Goal: Task Accomplishment & Management: Use online tool/utility

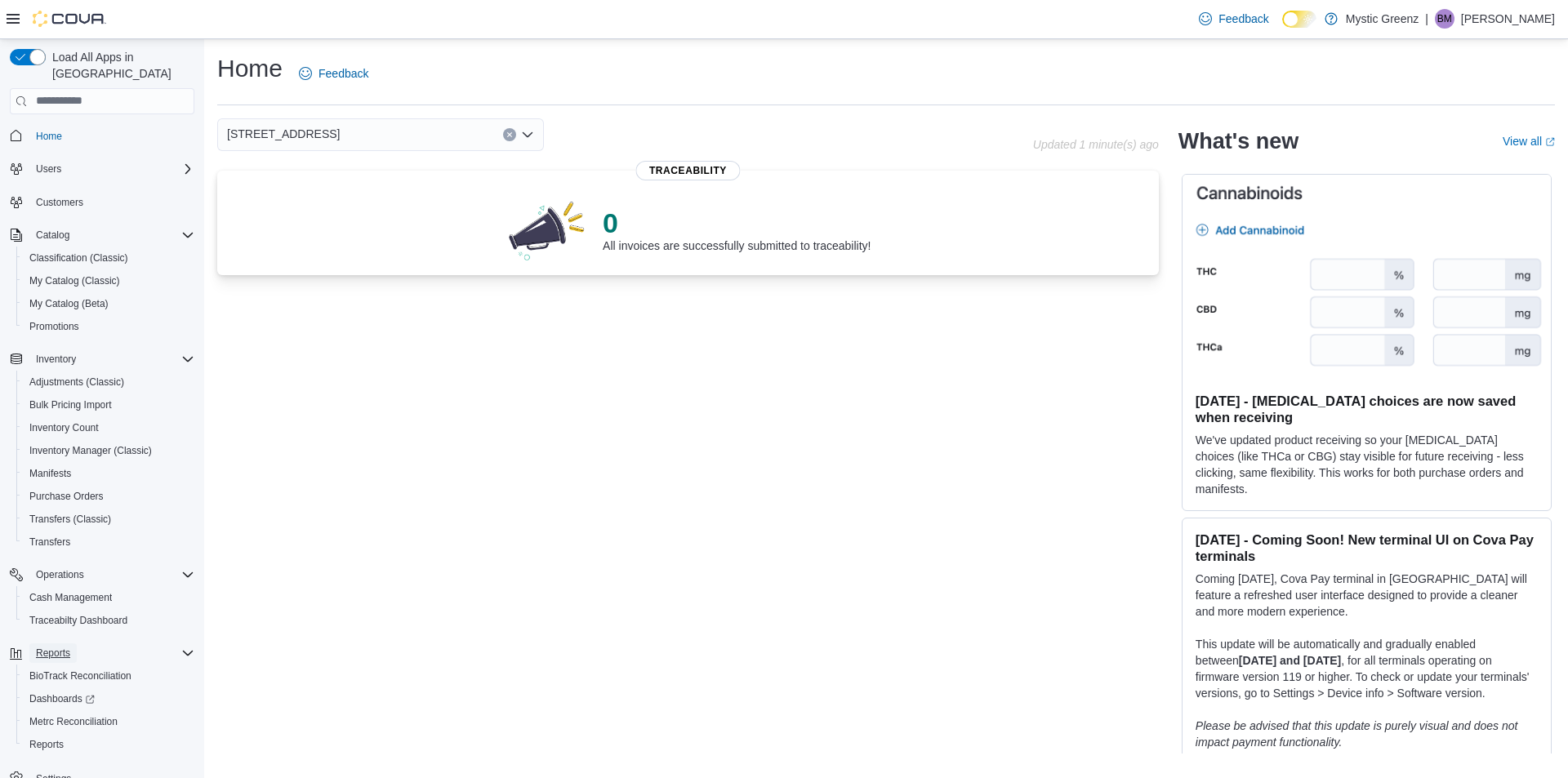
click at [62, 643] on span "Reports" at bounding box center [54, 653] width 35 height 20
click at [62, 646] on span "Reports" at bounding box center [54, 653] width 35 height 13
click at [63, 735] on link "Reports" at bounding box center [47, 745] width 48 height 20
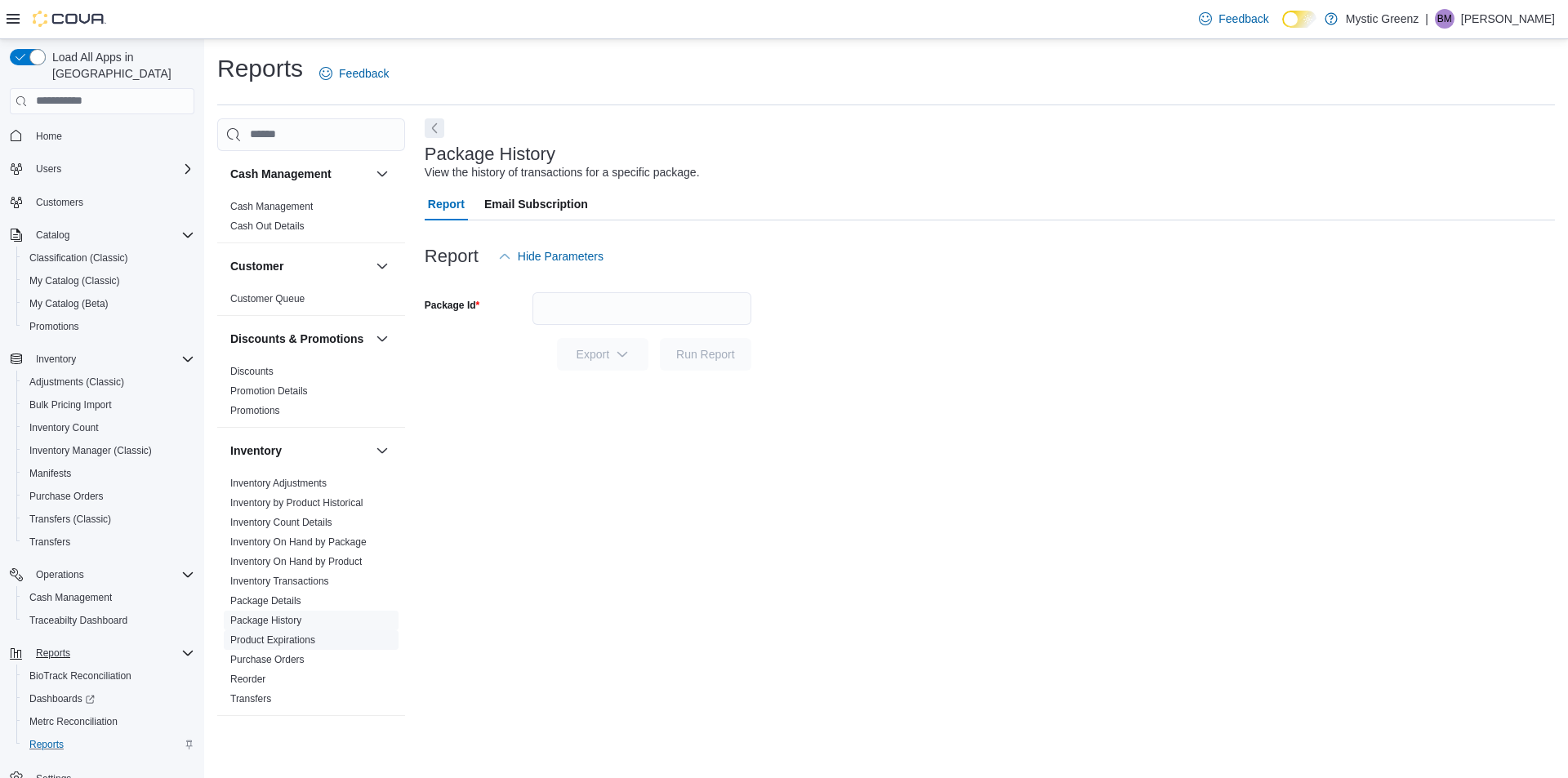
click at [292, 645] on link "Product Expirations" at bounding box center [273, 641] width 85 height 12
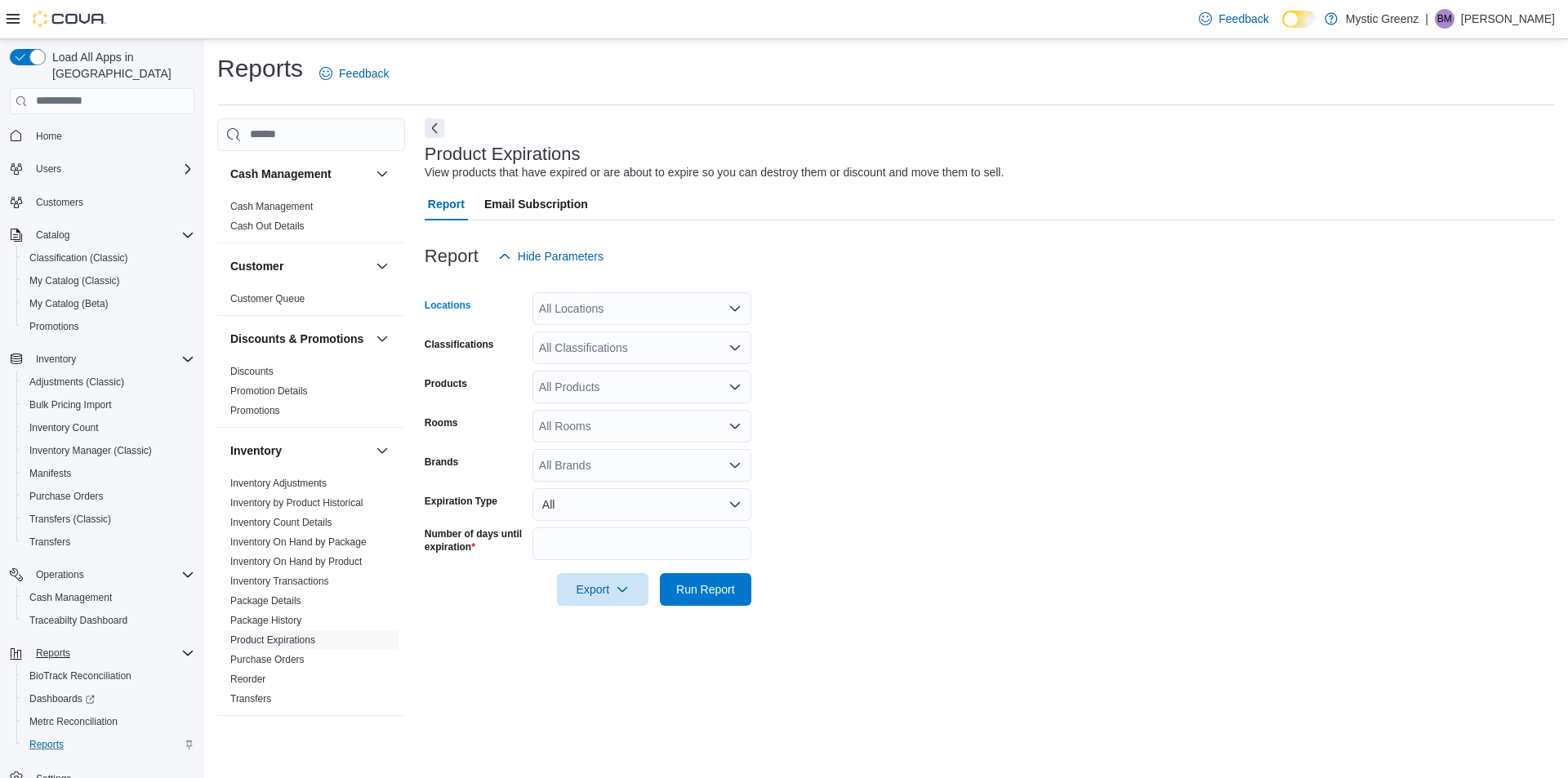
click at [739, 311] on icon "Open list of options" at bounding box center [735, 309] width 13 height 13
click at [642, 428] on span "[STREET_ADDRESS]" at bounding box center [623, 431] width 113 height 16
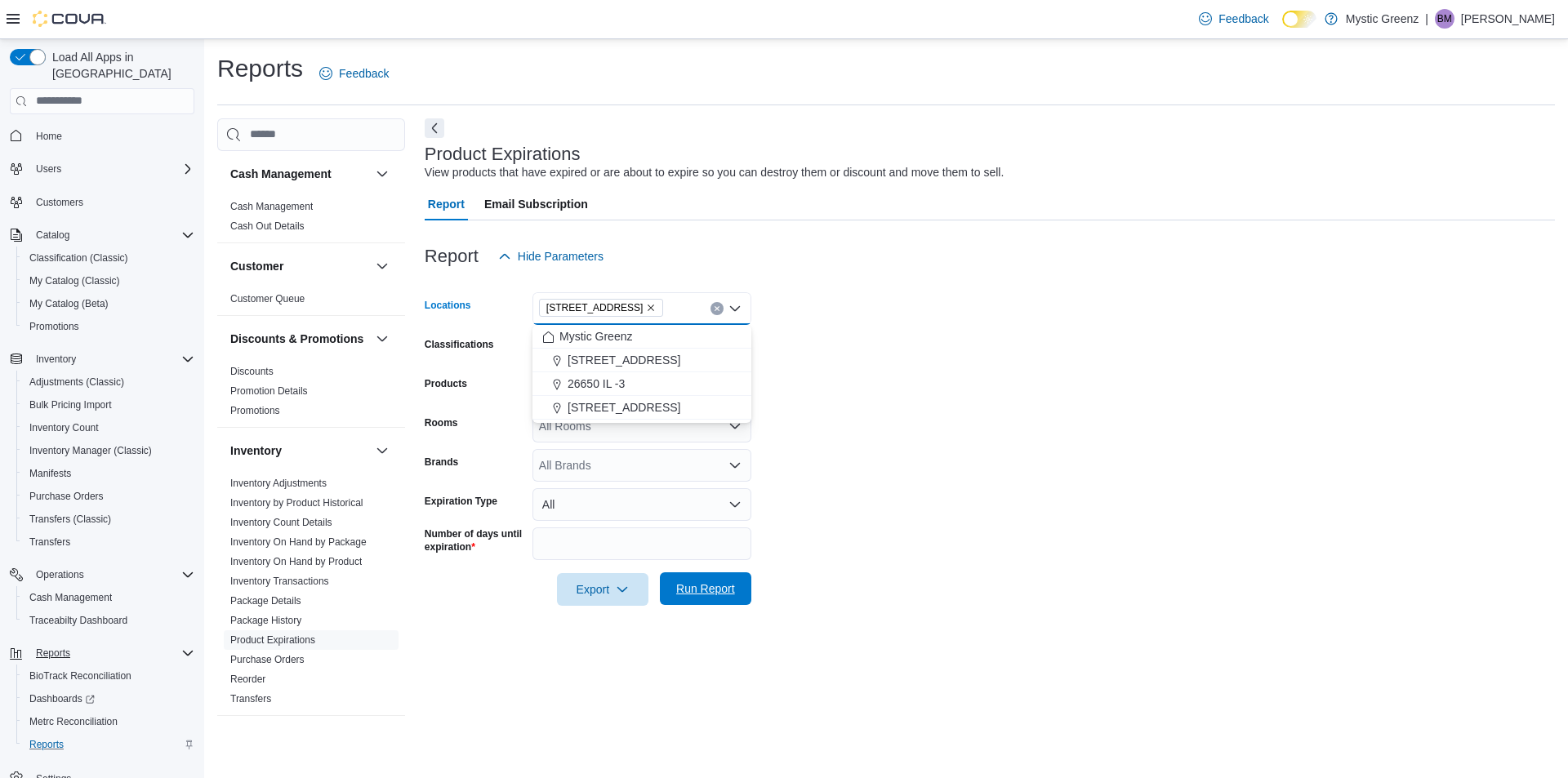
click at [726, 584] on span "Run Report" at bounding box center [705, 589] width 58 height 16
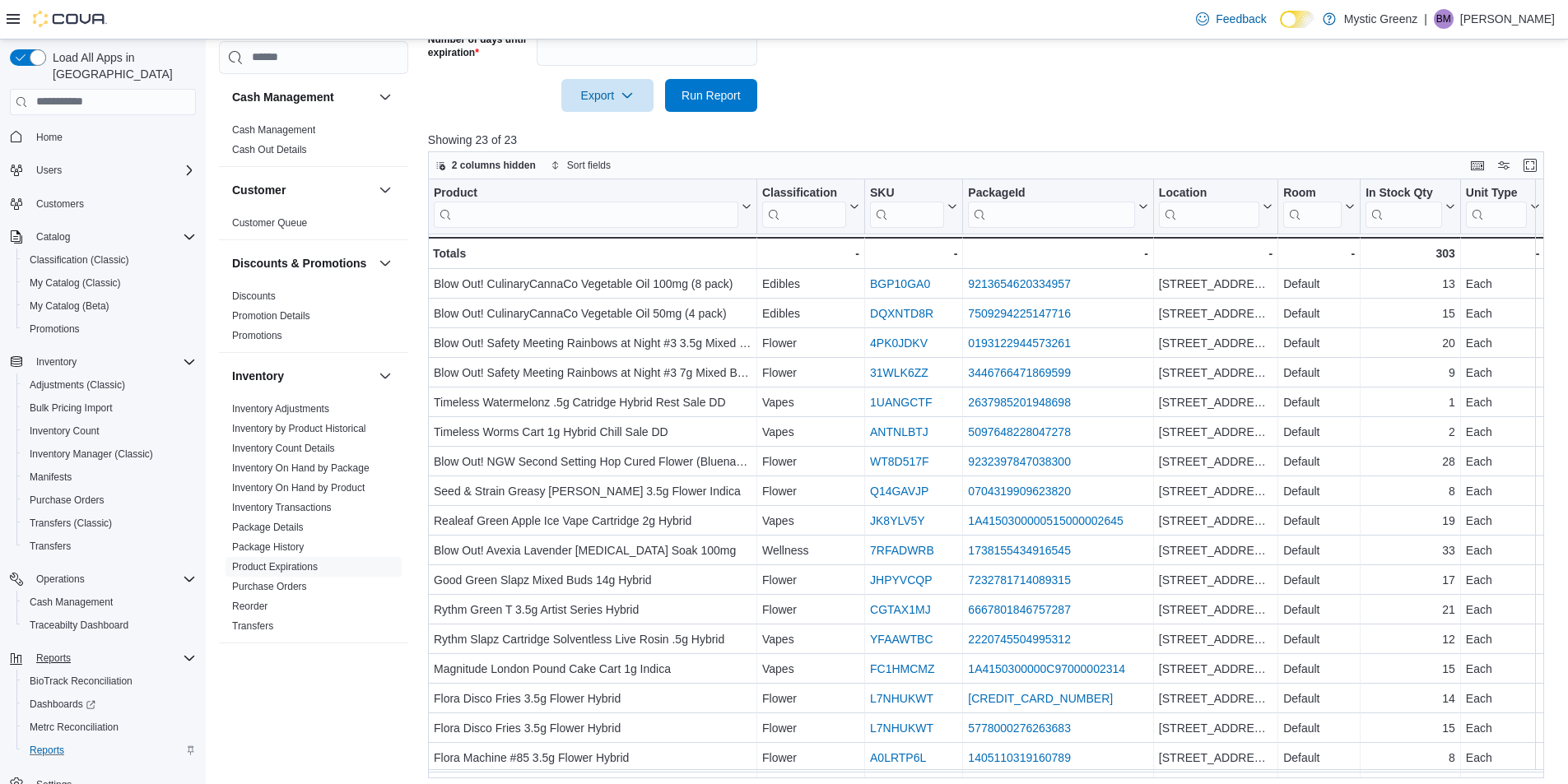
scroll to position [506, 0]
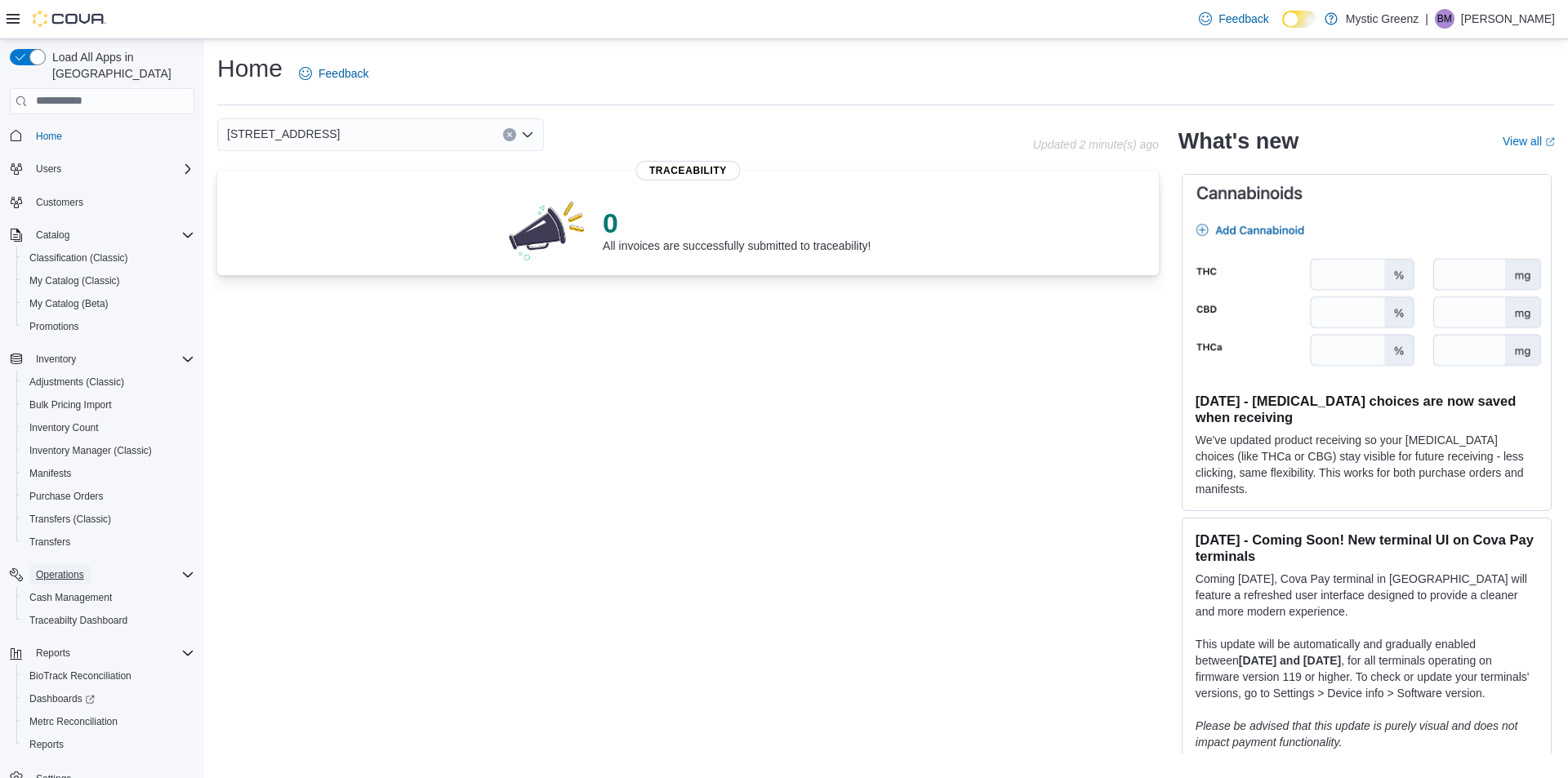
drag, startPoint x: 94, startPoint y: 516, endPoint x: 95, endPoint y: 618, distance: 102.0
click at [95, 618] on div "Operations Cash Management Traceabilty Dashboard" at bounding box center [102, 597] width 184 height 75
click at [58, 738] on span "Reports" at bounding box center [47, 745] width 35 height 13
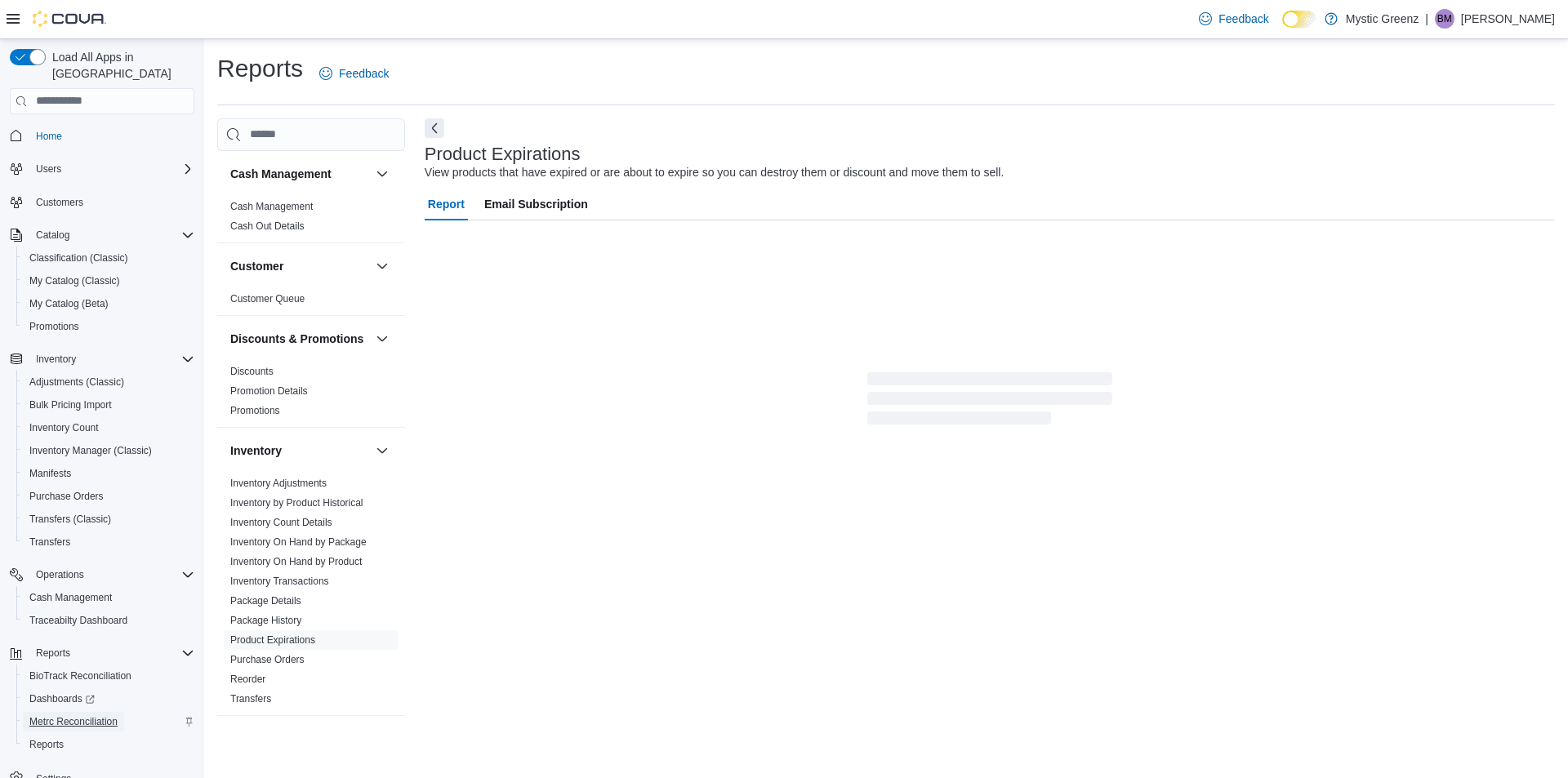
click at [76, 715] on span "Metrc Reconciliation" at bounding box center [73, 722] width 88 height 13
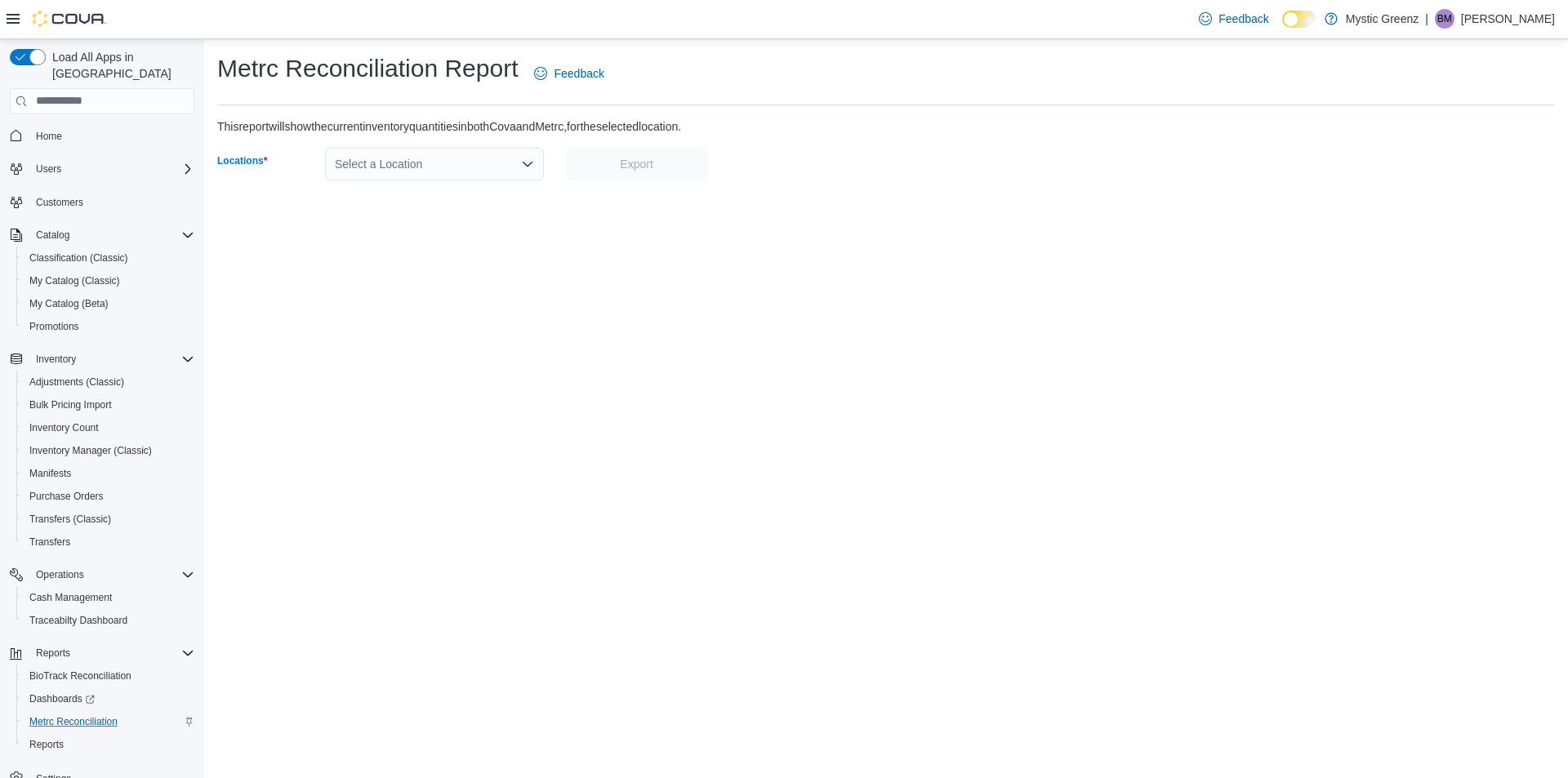
click at [518, 156] on div "Select a Location" at bounding box center [435, 164] width 219 height 33
click at [476, 284] on div "[STREET_ADDRESS]" at bounding box center [444, 287] width 180 height 16
click at [604, 173] on span "Export" at bounding box center [637, 164] width 122 height 33
